Goal: Information Seeking & Learning: Learn about a topic

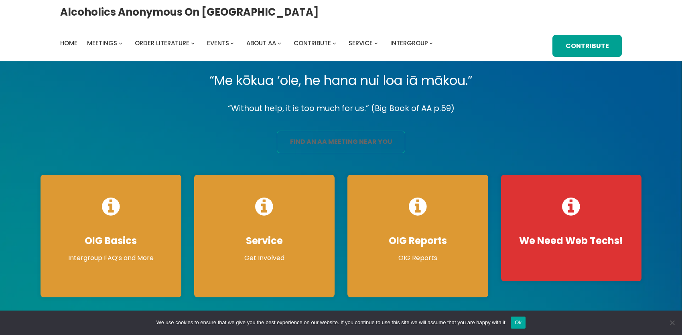
click at [385, 147] on link "find an aa meeting near you" at bounding box center [341, 142] width 128 height 22
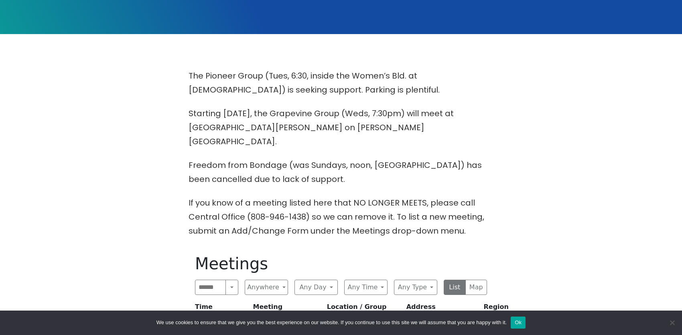
scroll to position [241, 0]
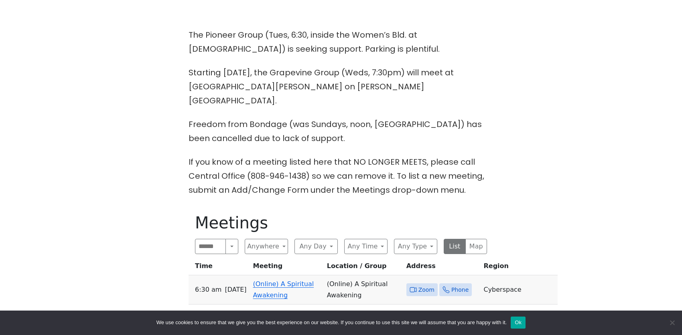
click at [294, 310] on link "(Online) Aloha On Awakening (O)(Lit)" at bounding box center [283, 319] width 60 height 19
